Goal: Obtain resource: Download file/media

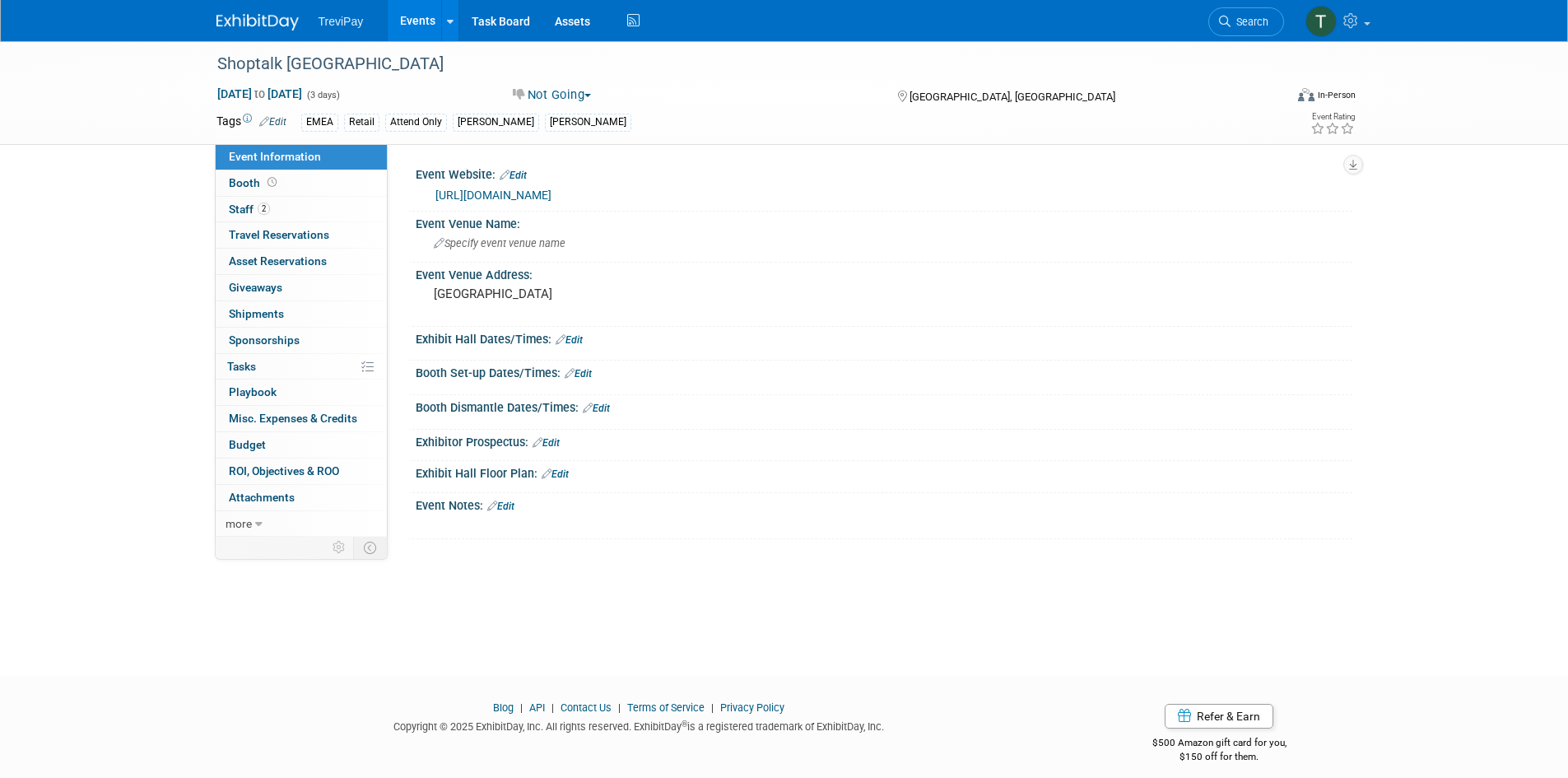
click at [413, 25] on link "Events" at bounding box center [417, 20] width 60 height 41
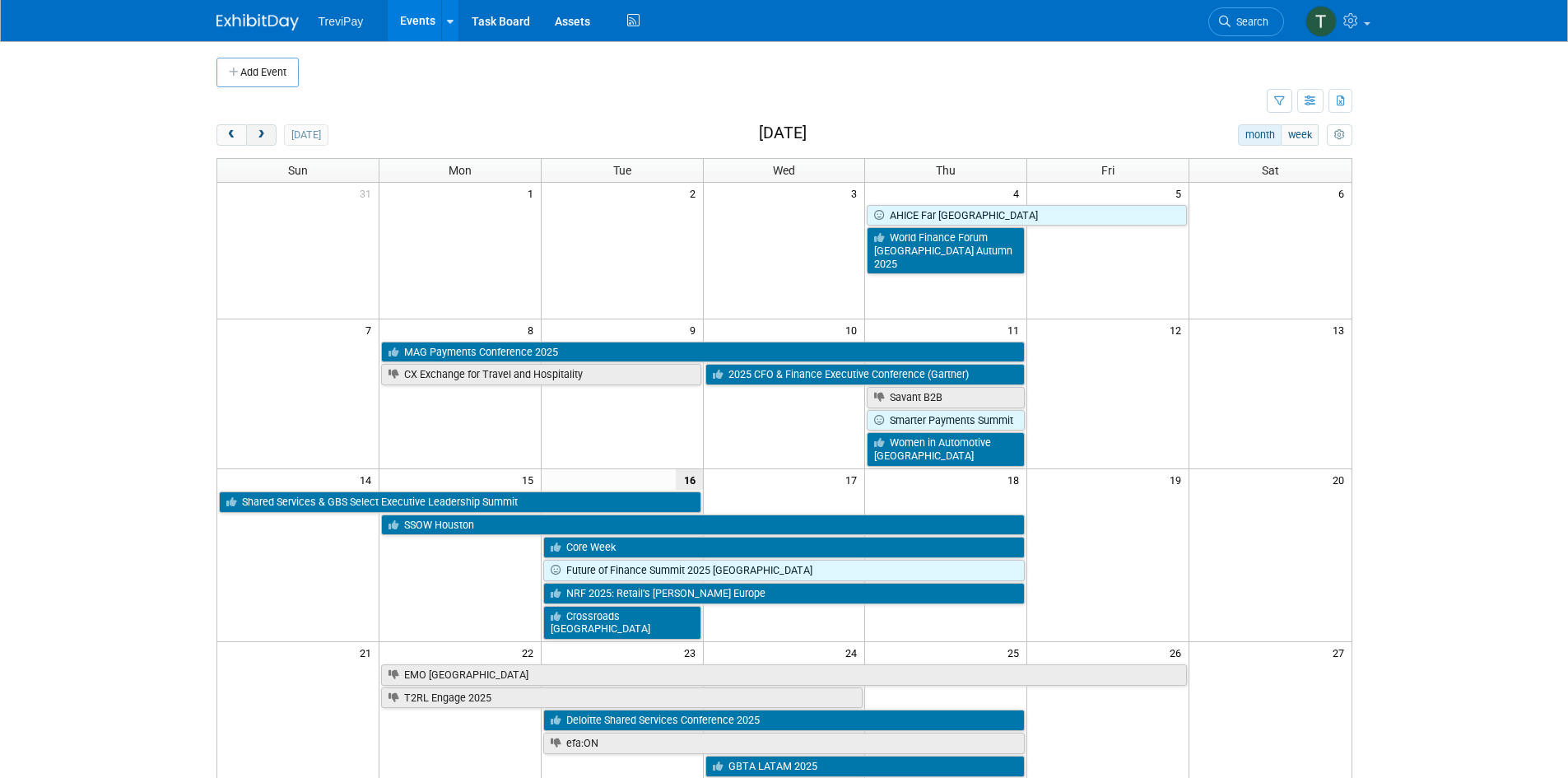
click at [268, 134] on button "next" at bounding box center [261, 134] width 30 height 21
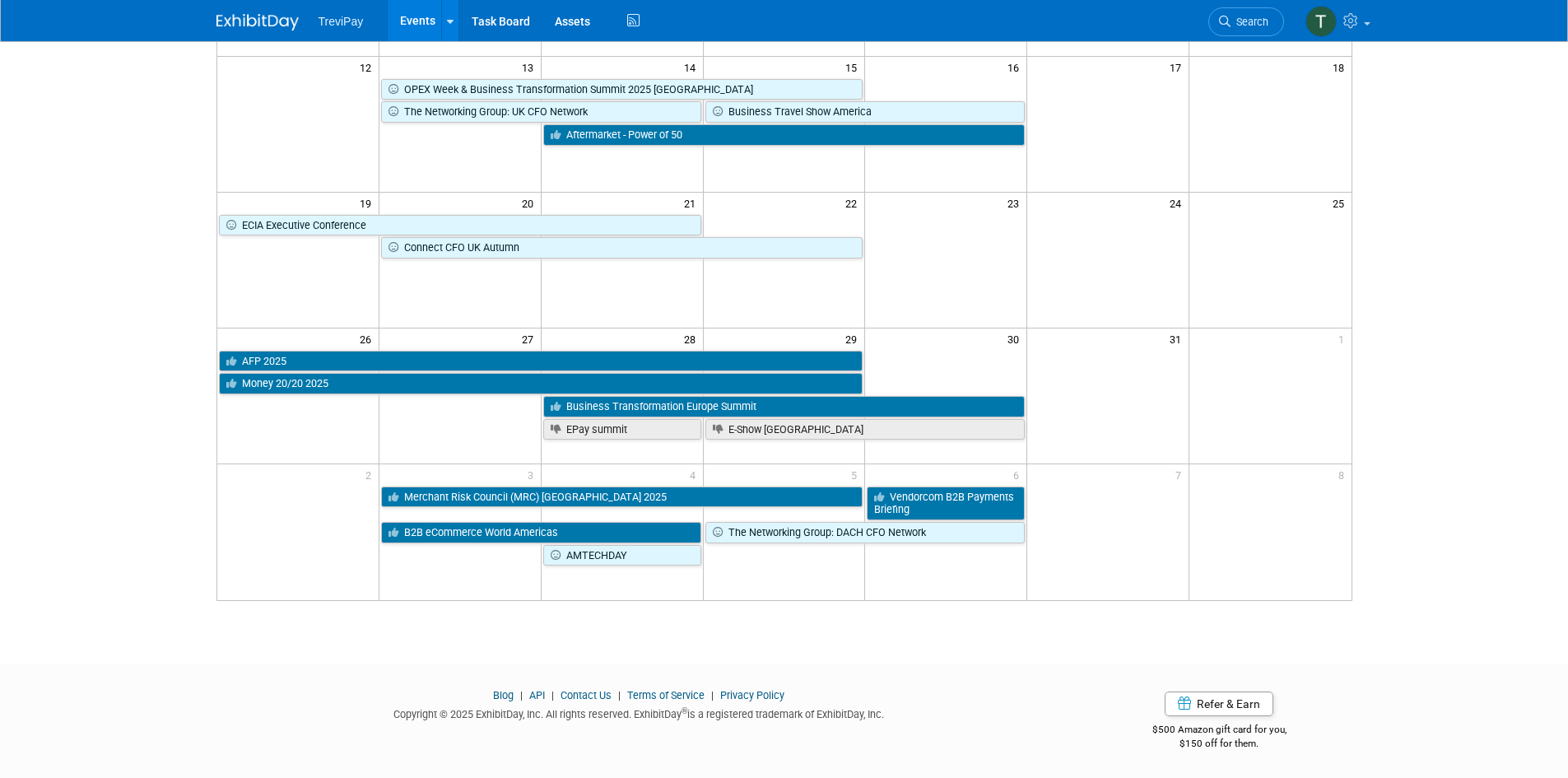
scroll to position [400, 0]
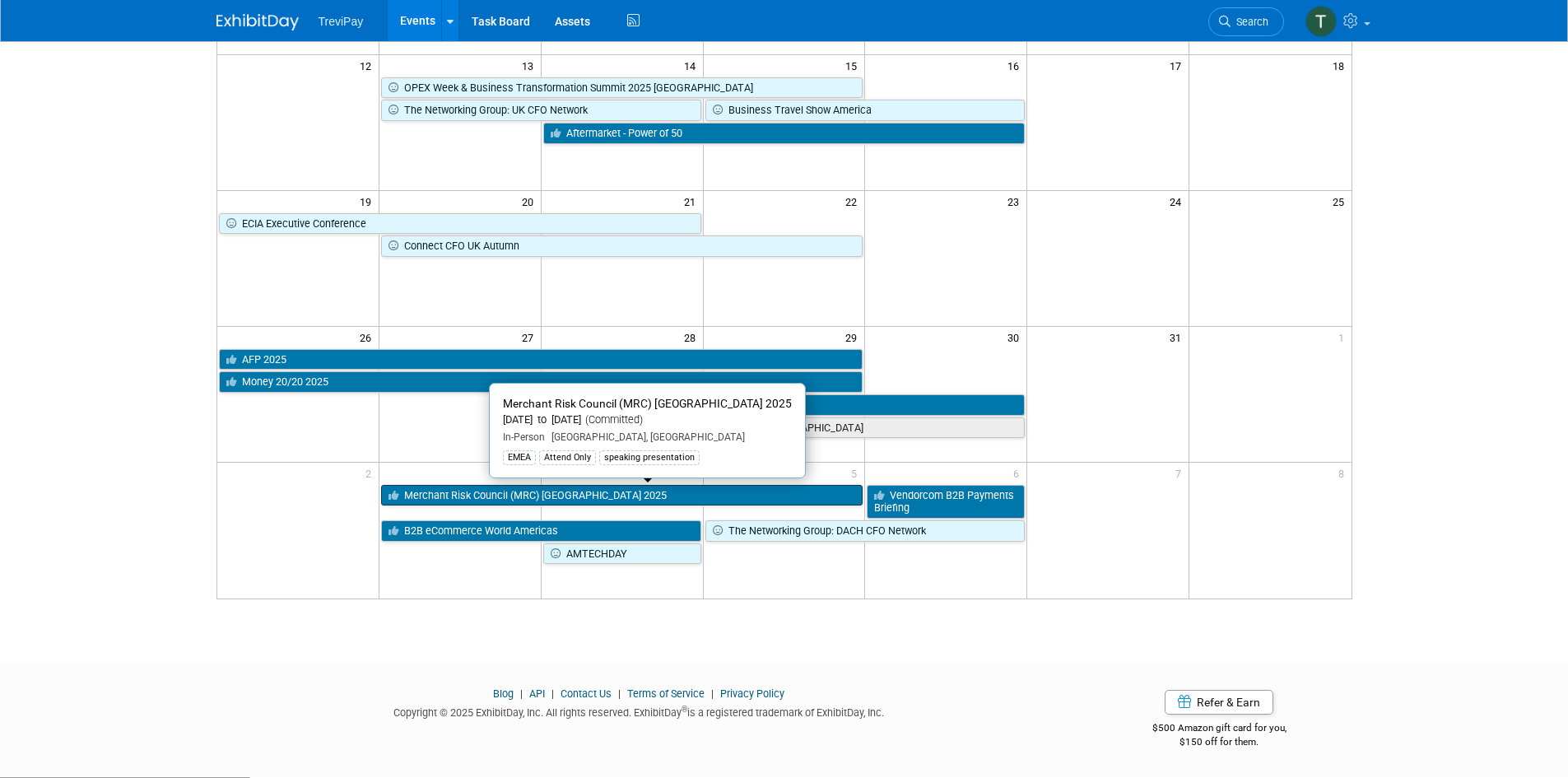
click at [529, 494] on link "Merchant Risk Council (MRC) [GEOGRAPHIC_DATA] 2025" at bounding box center [622, 495] width 483 height 21
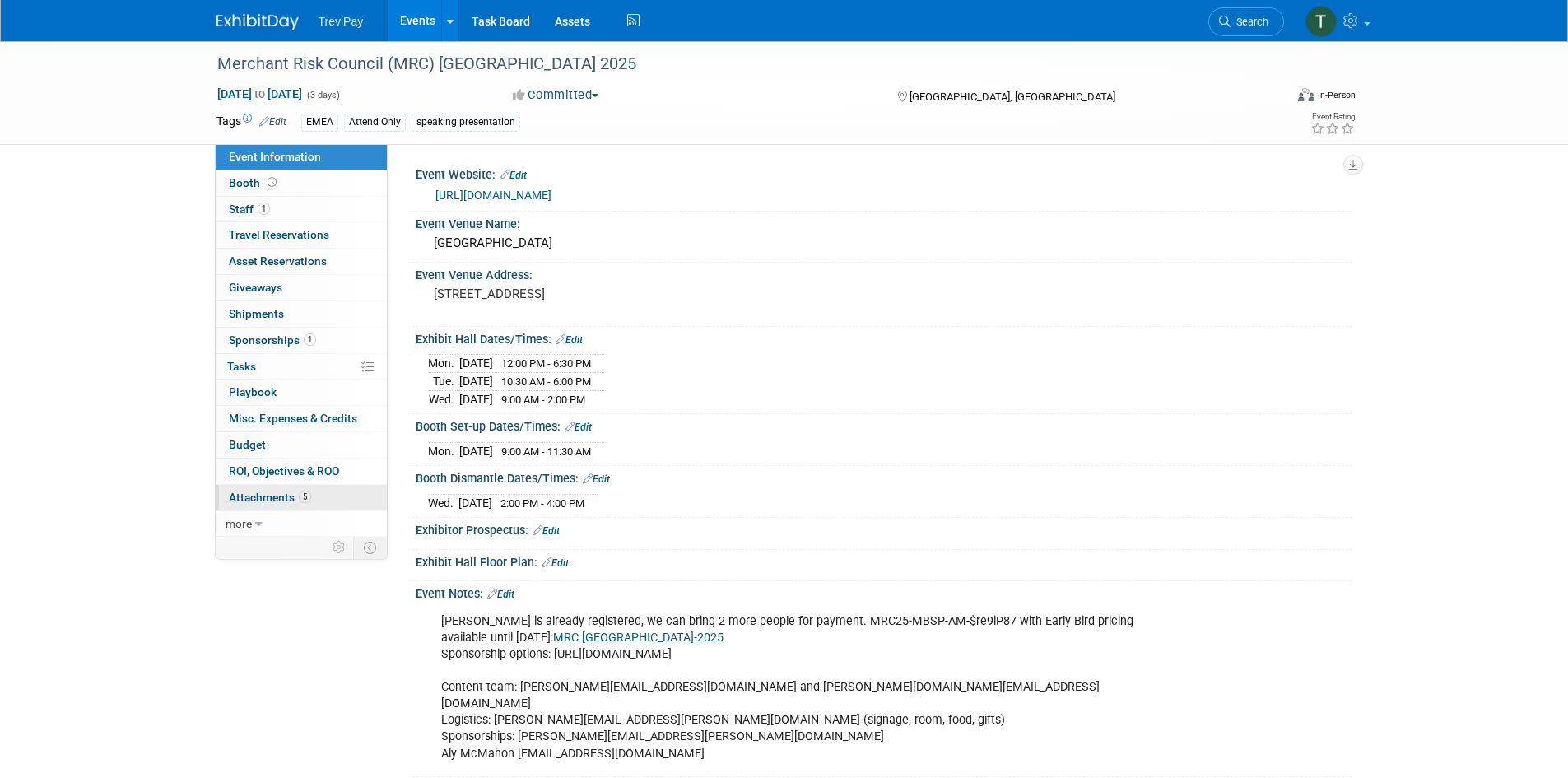
click at [256, 503] on span "Attachments 5" at bounding box center [270, 498] width 83 height 13
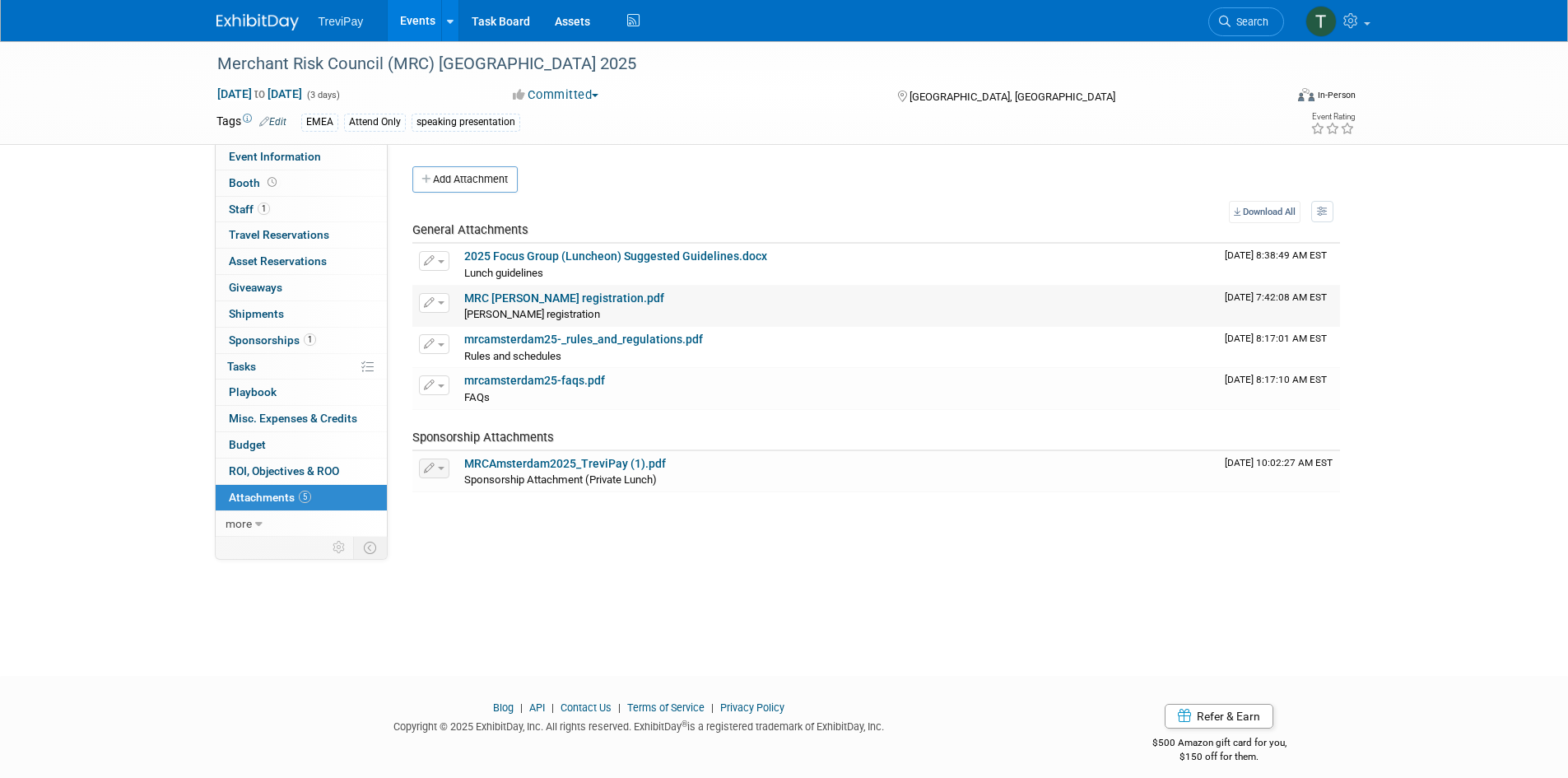
click at [544, 294] on link "MRC Inez registration.pdf" at bounding box center [564, 298] width 200 height 13
click at [538, 462] on link "MRCAmsterdam2025_TreviPay (1).pdf" at bounding box center [564, 463] width 201 height 13
